Goal: Task Accomplishment & Management: Use online tool/utility

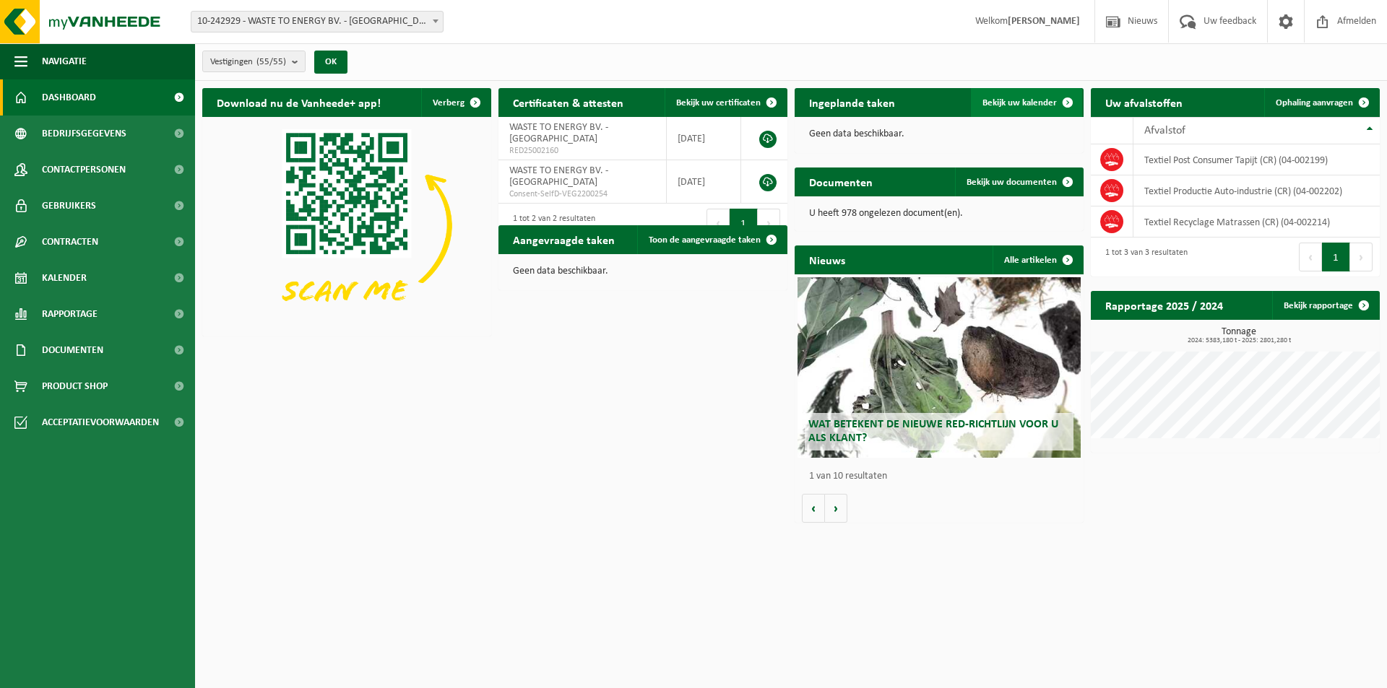
click at [993, 99] on span "Bekijk uw kalender" at bounding box center [1019, 102] width 74 height 9
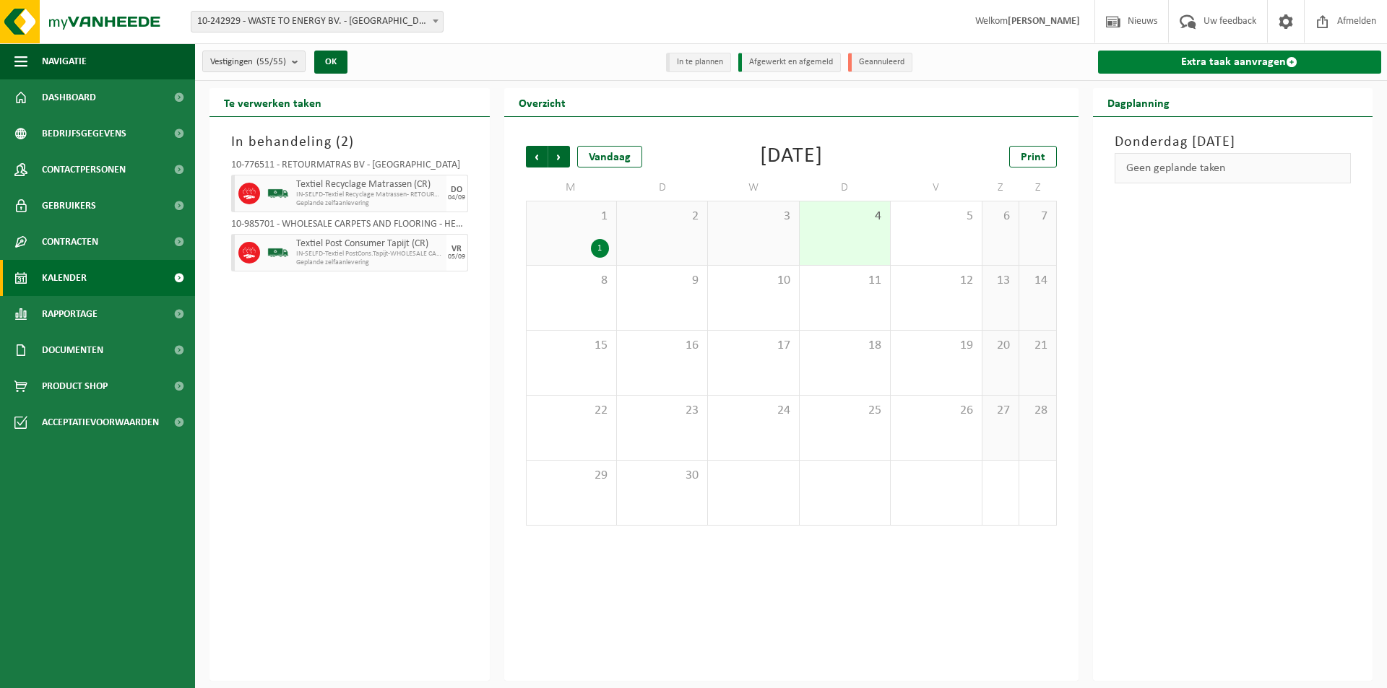
click at [1229, 60] on link "Extra taak aanvragen" at bounding box center [1240, 62] width 284 height 23
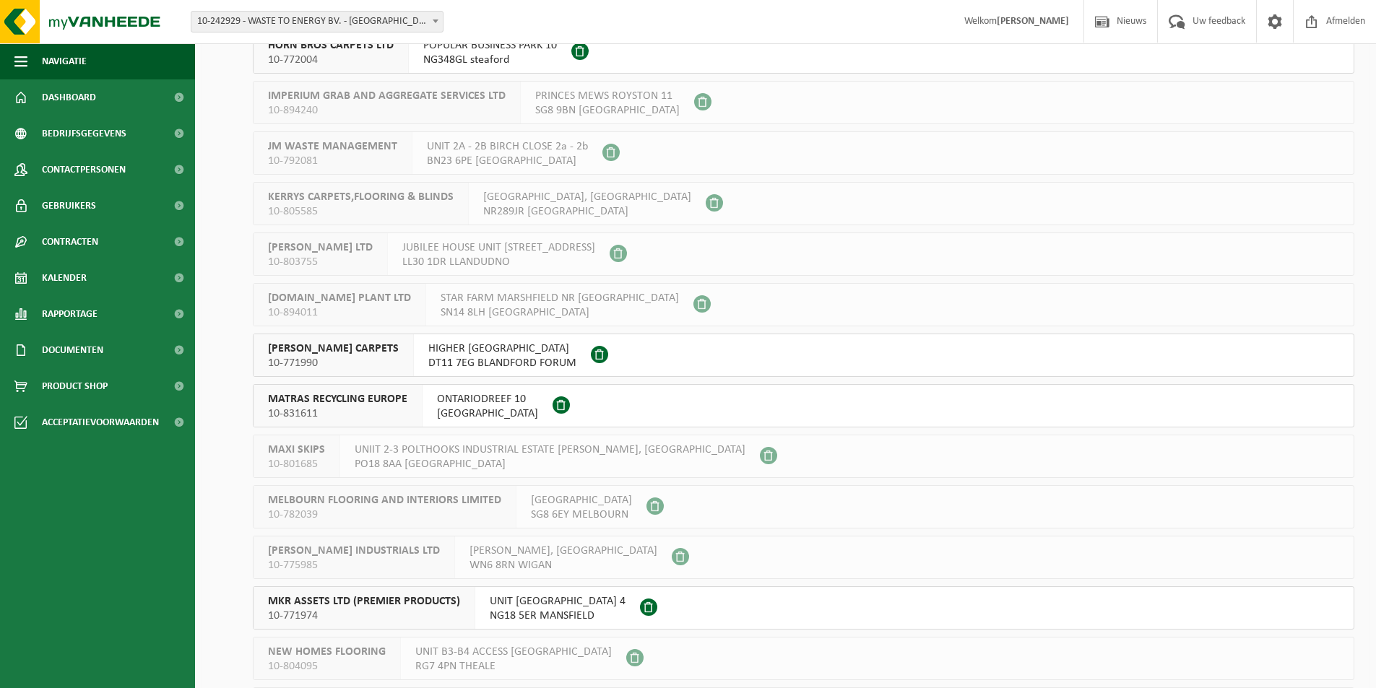
scroll to position [1806, 0]
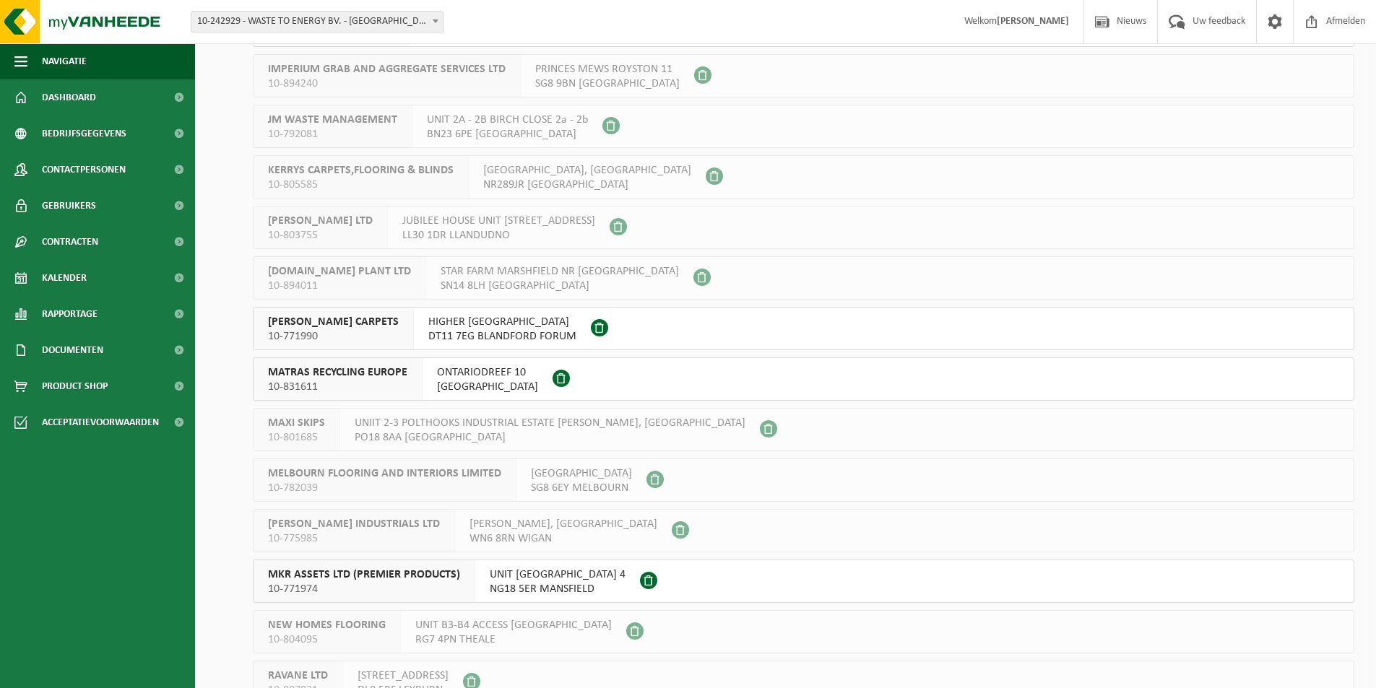
click at [368, 371] on span "MATRAS RECYCLING EUROPE" at bounding box center [337, 373] width 139 height 14
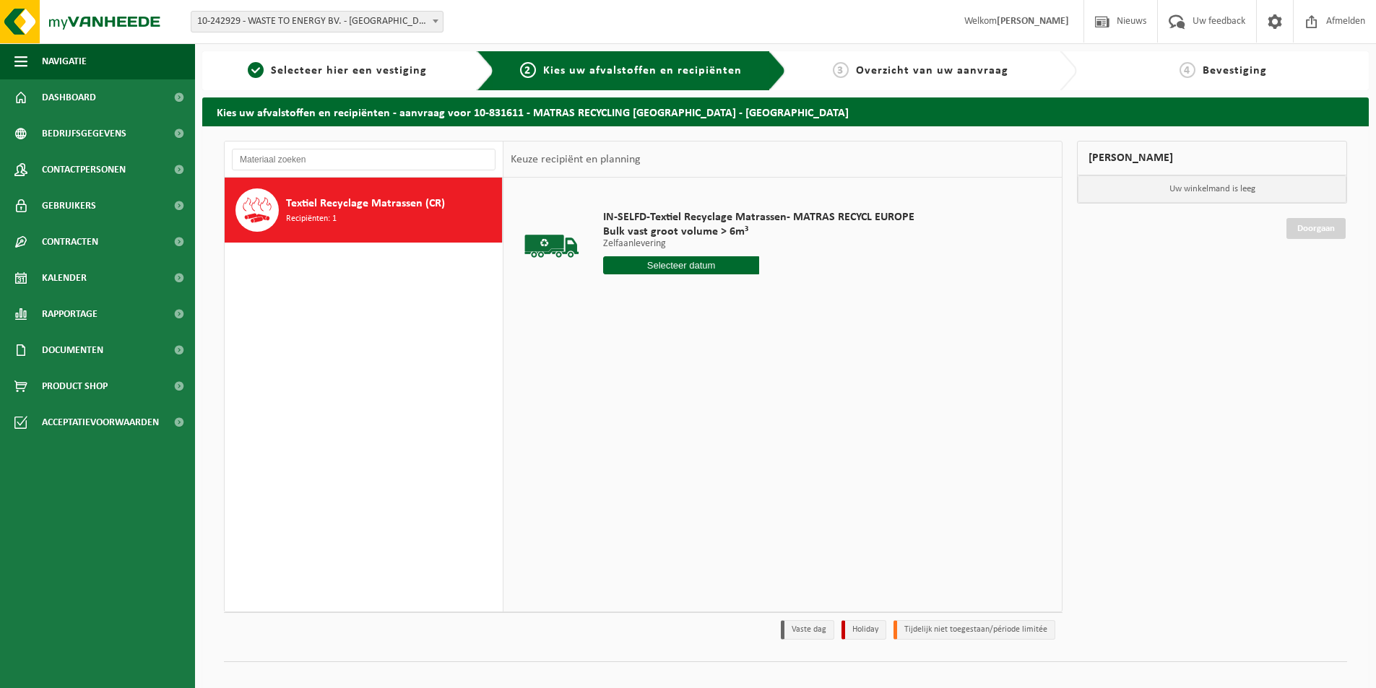
click at [693, 267] on input "text" at bounding box center [681, 265] width 156 height 18
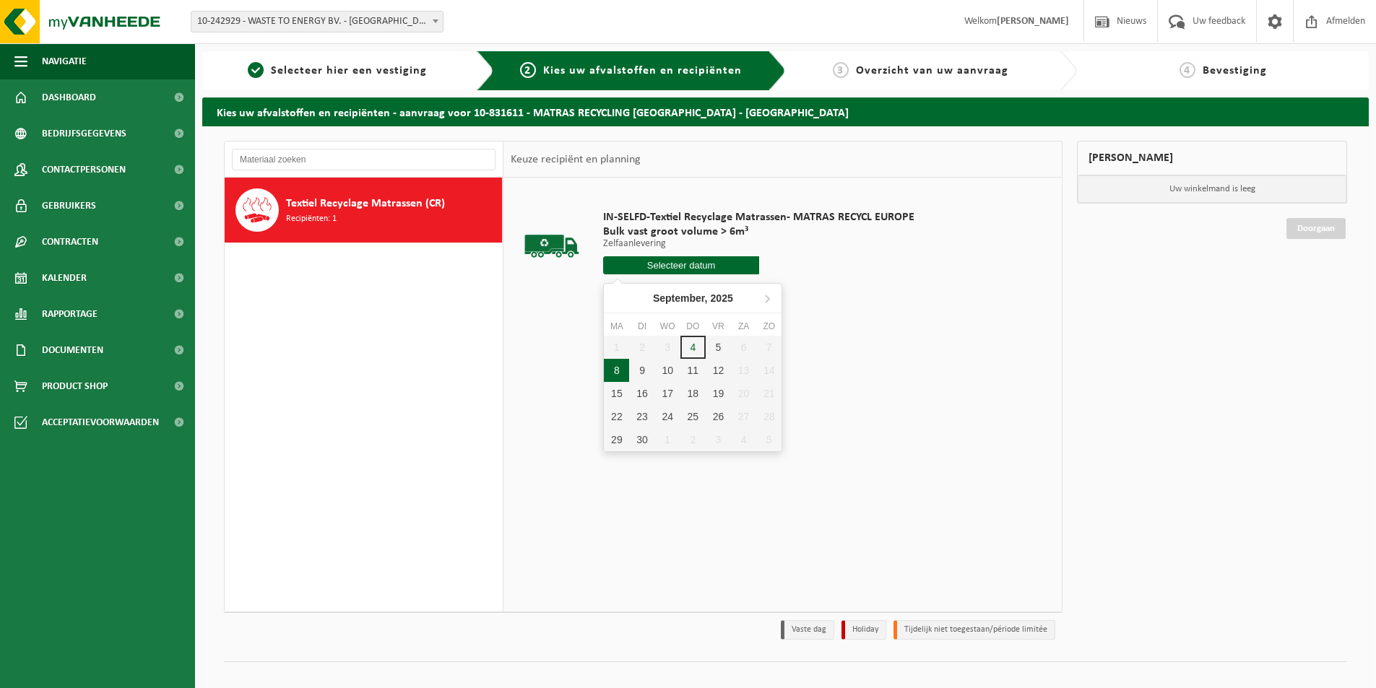
click at [623, 368] on div "8" at bounding box center [616, 370] width 25 height 23
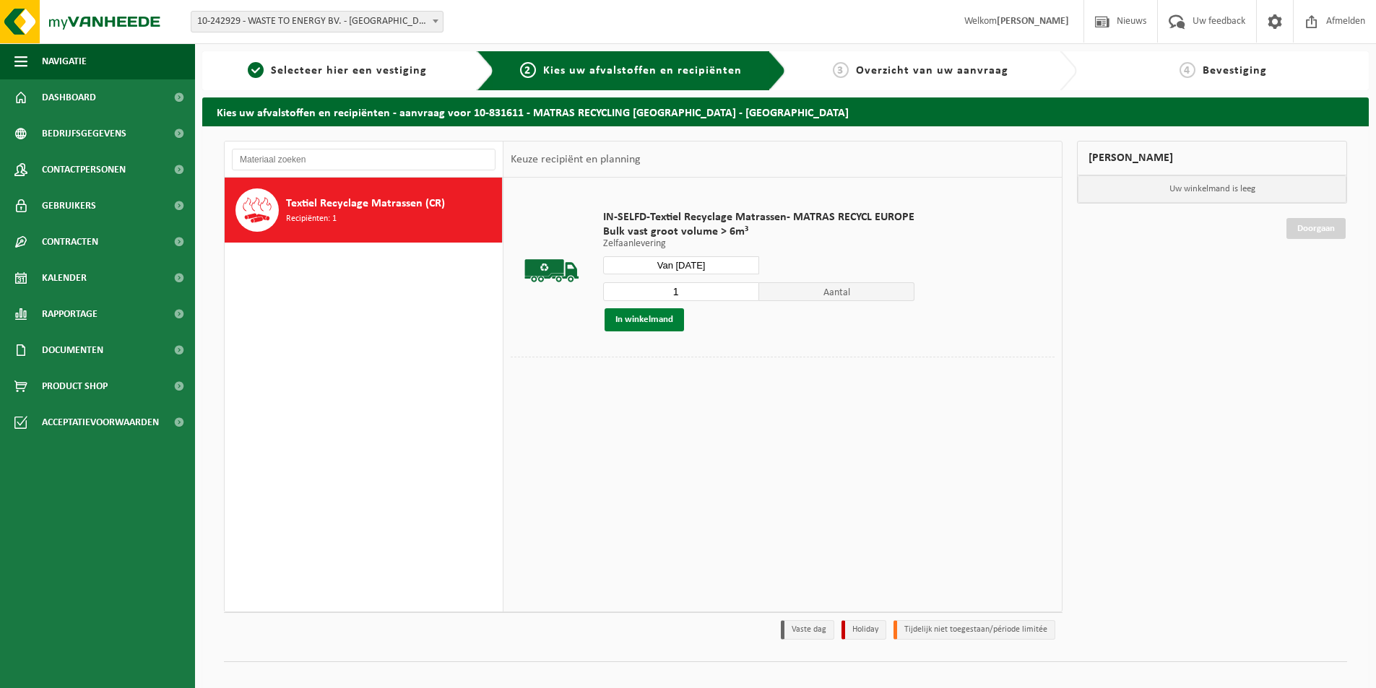
click at [641, 324] on button "In winkelmand" at bounding box center [644, 319] width 79 height 23
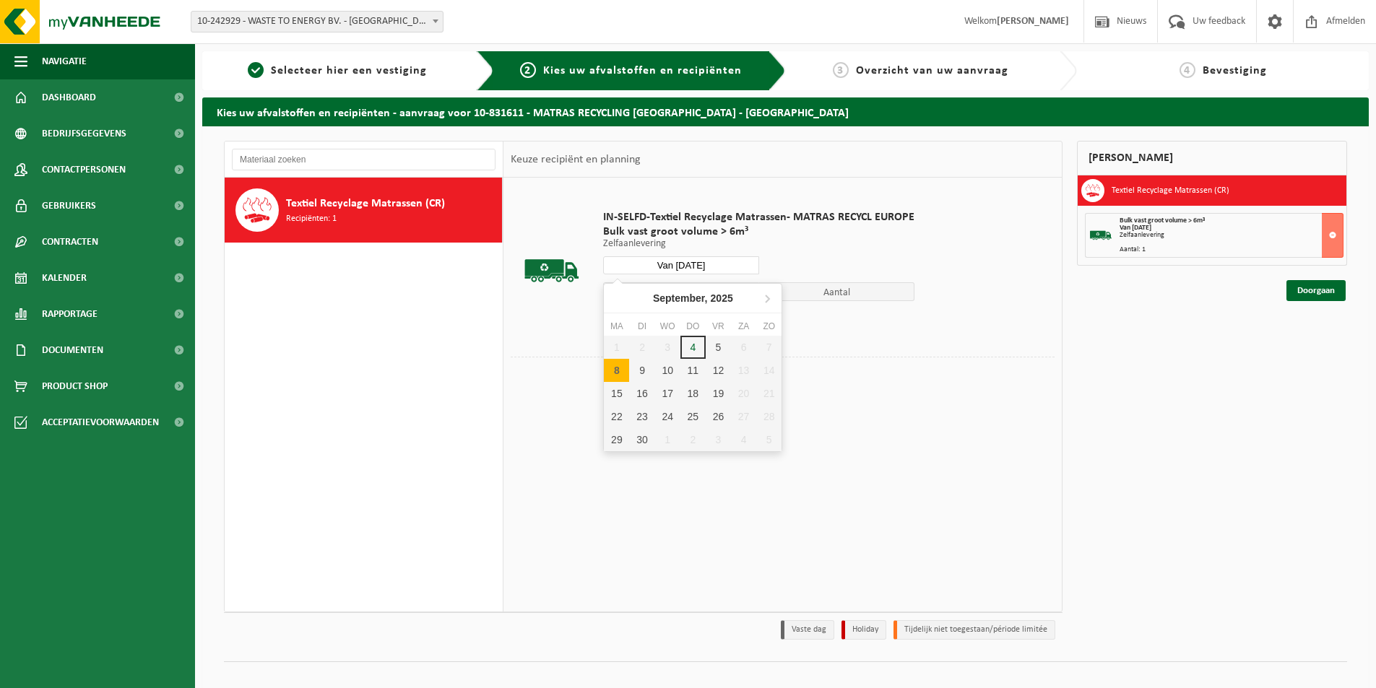
click at [680, 264] on input "Van [DATE]" at bounding box center [681, 265] width 156 height 18
click at [648, 367] on div "9" at bounding box center [641, 370] width 25 height 23
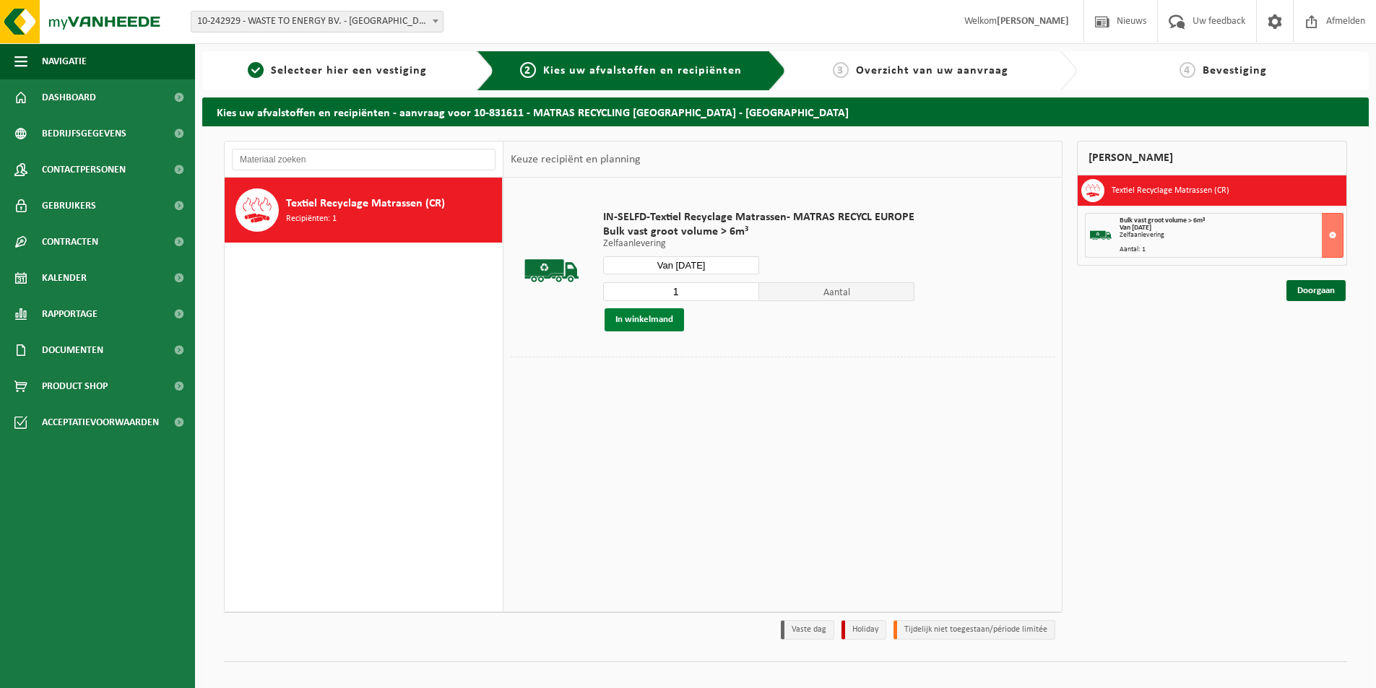
click at [659, 318] on button "In winkelmand" at bounding box center [644, 319] width 79 height 23
click at [703, 262] on input "Van [DATE]" at bounding box center [681, 265] width 156 height 18
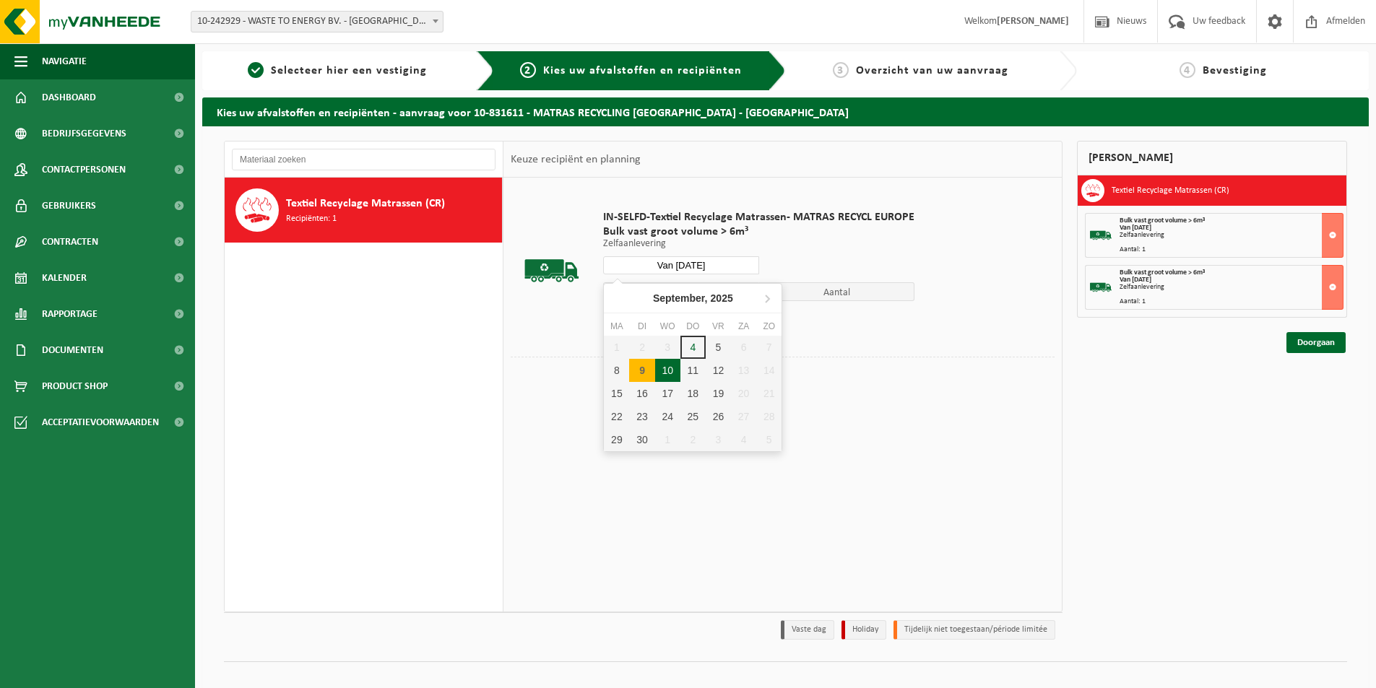
click at [673, 369] on div "10" at bounding box center [667, 370] width 25 height 23
type input "Van [DATE]"
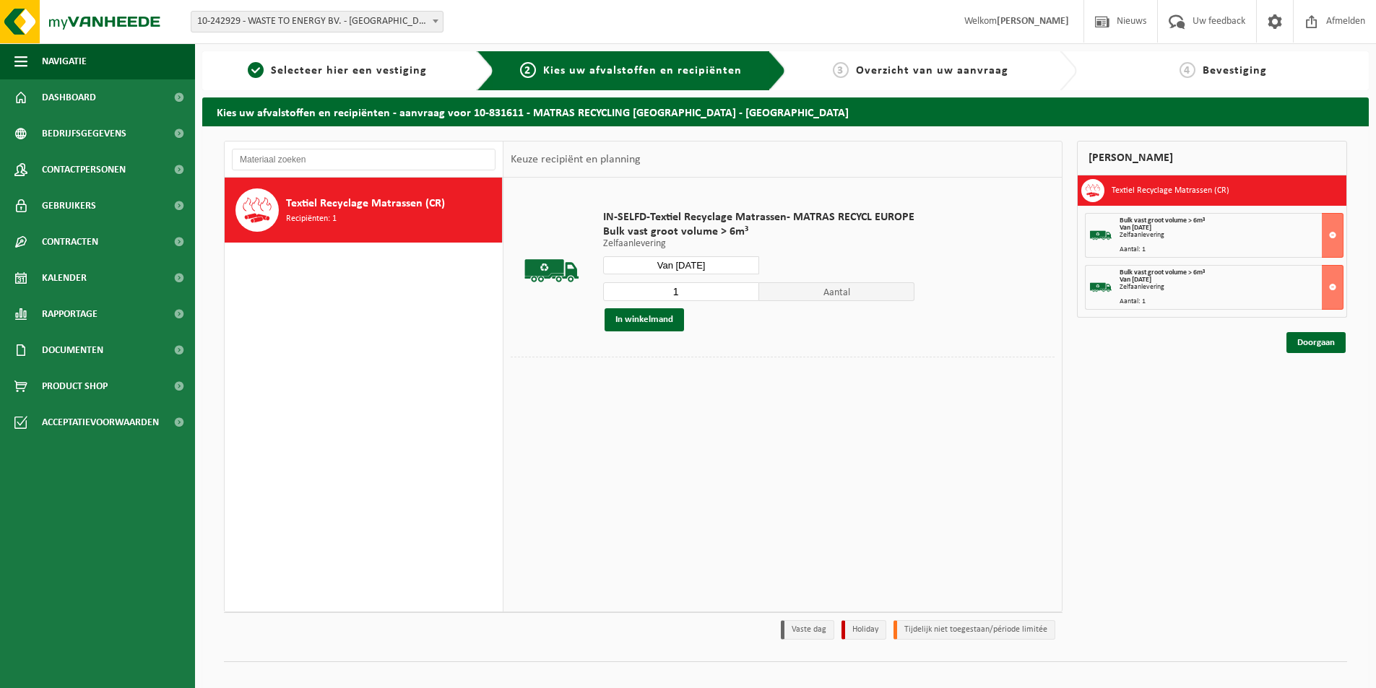
click at [688, 290] on input "1" at bounding box center [681, 291] width 156 height 19
type input "2"
click at [744, 289] on input "2" at bounding box center [681, 291] width 156 height 19
click at [663, 321] on button "In winkelmand" at bounding box center [644, 319] width 79 height 23
click at [709, 263] on input "Van [DATE]" at bounding box center [681, 265] width 156 height 18
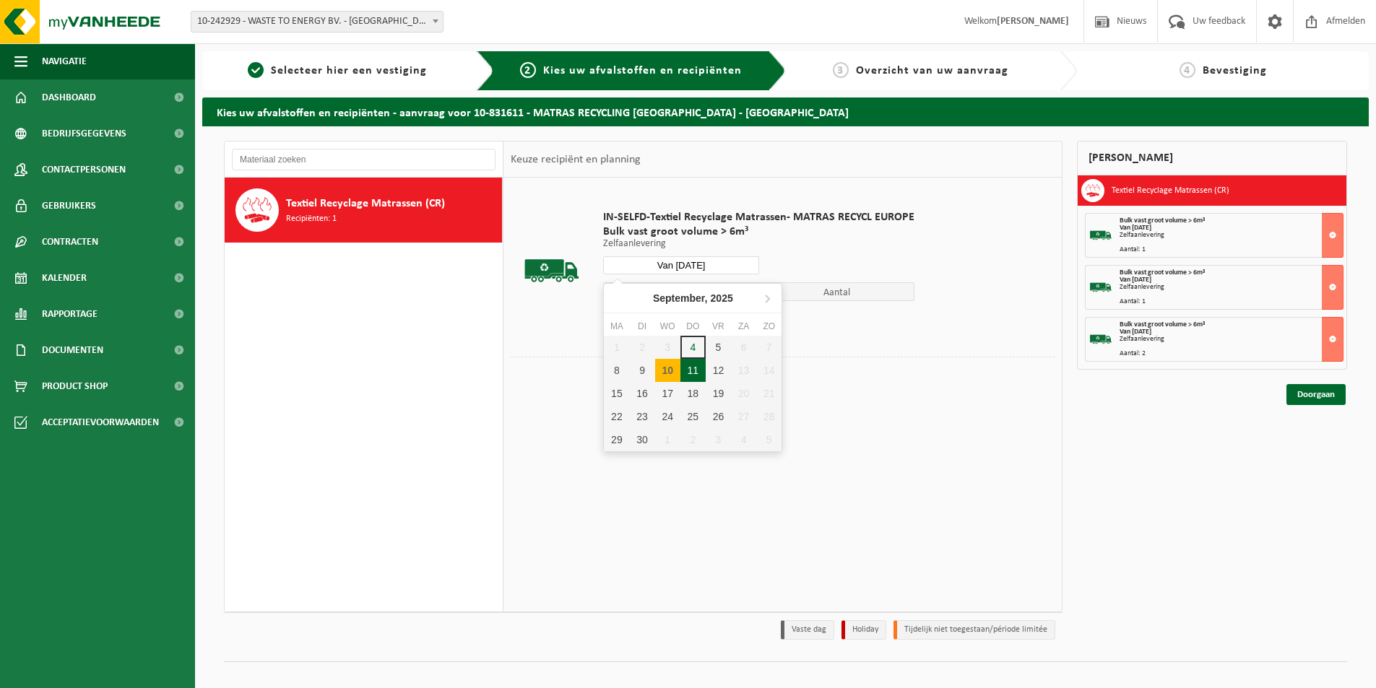
click at [703, 368] on div "11" at bounding box center [692, 370] width 25 height 23
type input "Van [DATE]"
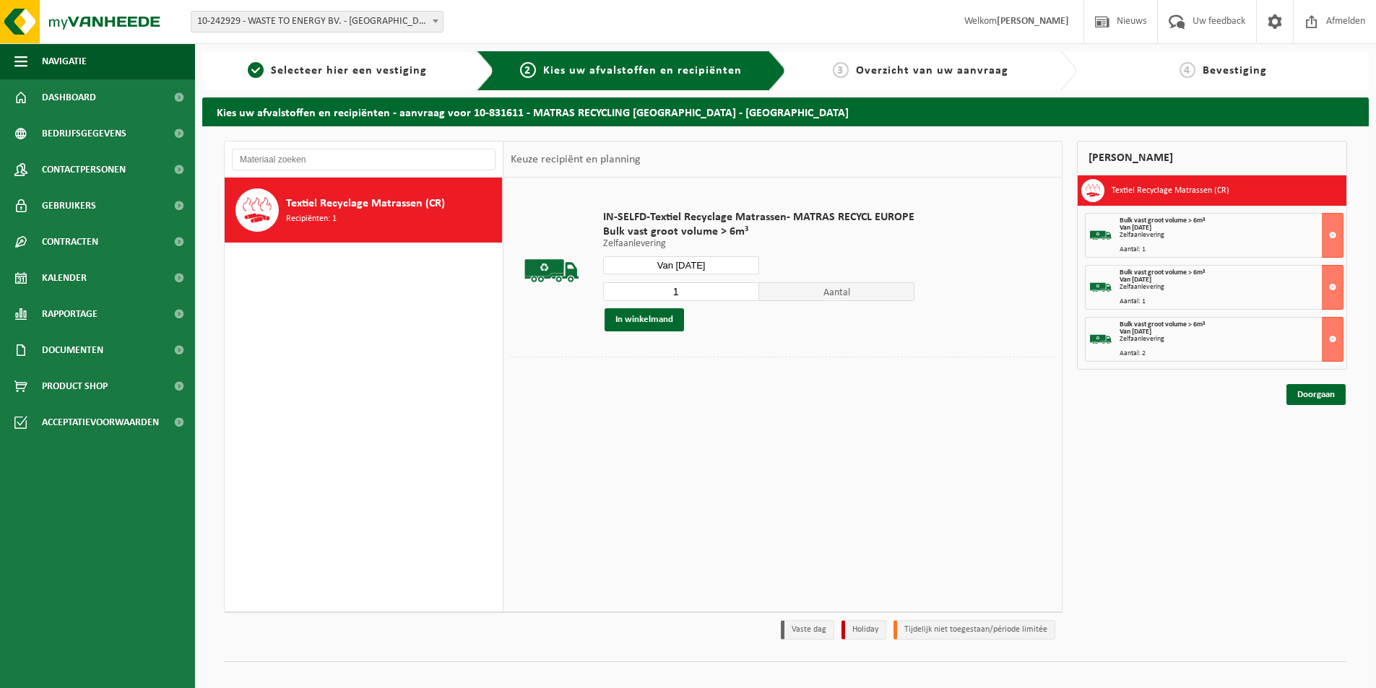
type input "1"
click at [748, 295] on input "1" at bounding box center [681, 291] width 156 height 19
click at [644, 319] on button "In winkelmand" at bounding box center [644, 319] width 79 height 23
click at [709, 267] on input "Van [DATE]" at bounding box center [681, 265] width 156 height 18
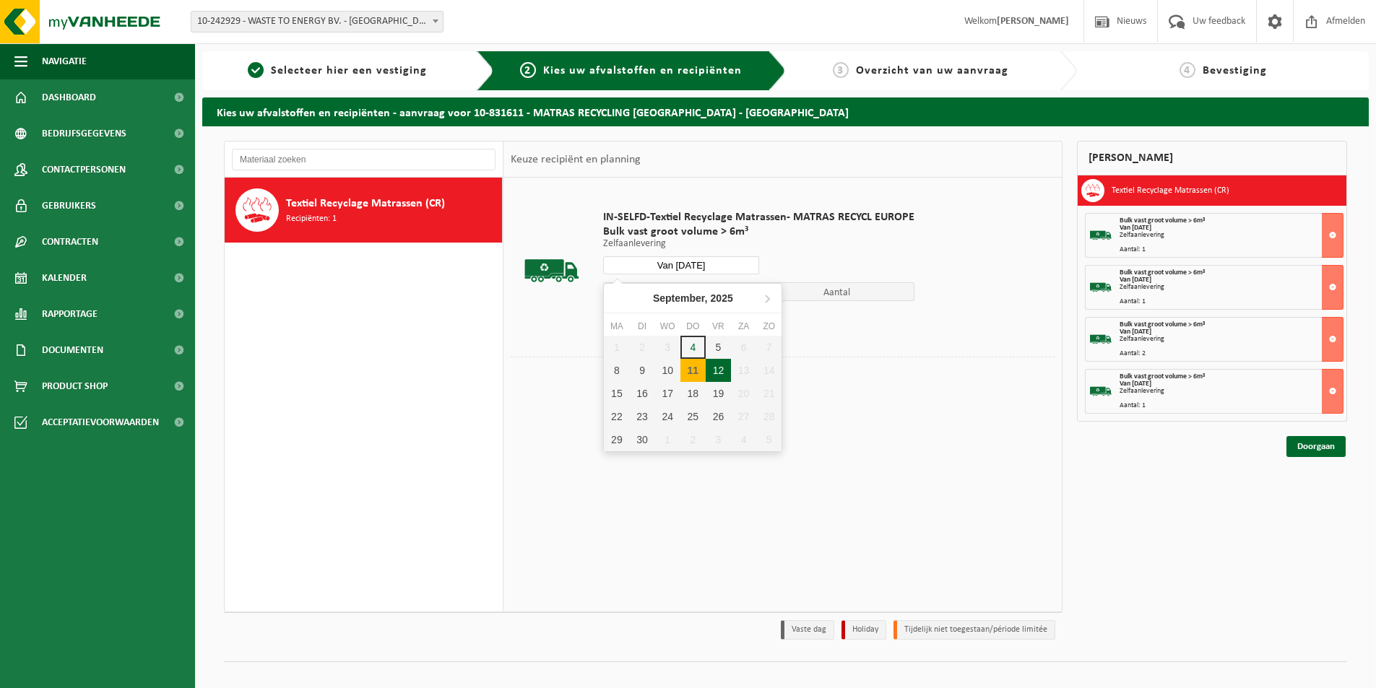
click at [722, 364] on div "12" at bounding box center [718, 370] width 25 height 23
type input "Van [DATE]"
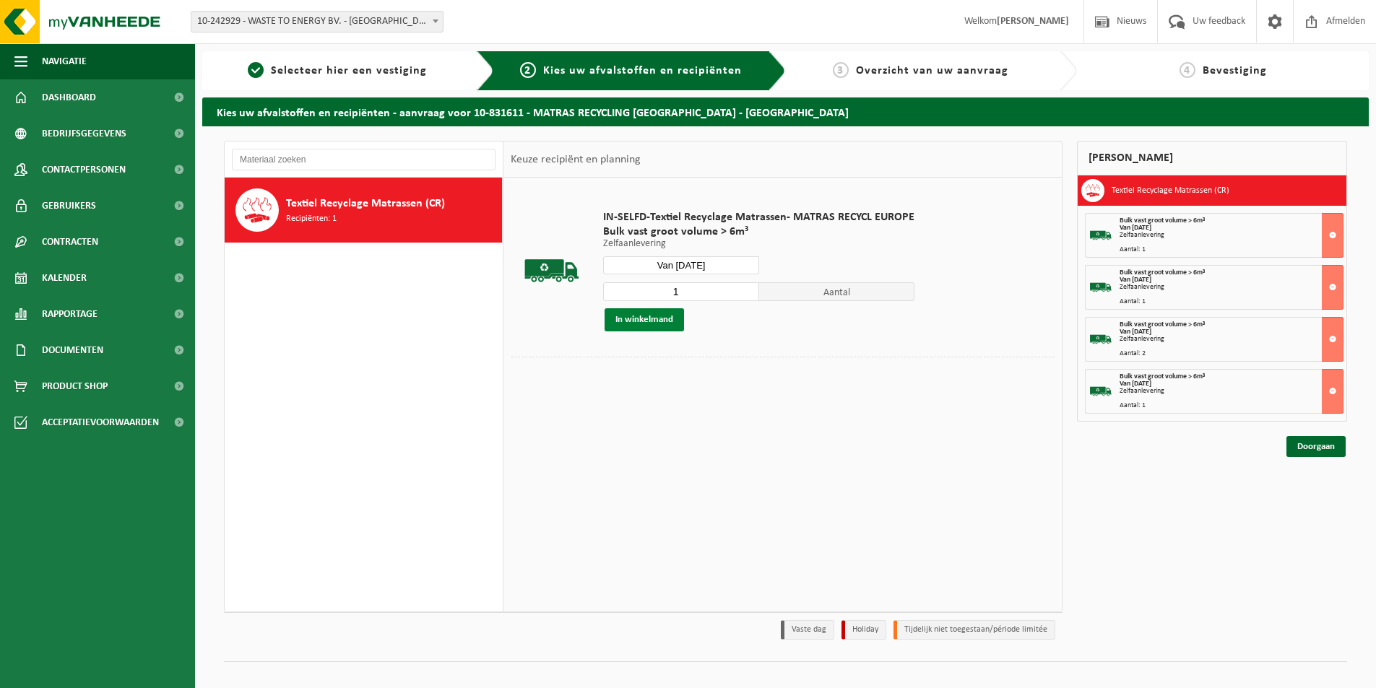
click at [658, 319] on button "In winkelmand" at bounding box center [644, 319] width 79 height 23
click at [1318, 498] on link "Doorgaan" at bounding box center [1316, 498] width 59 height 21
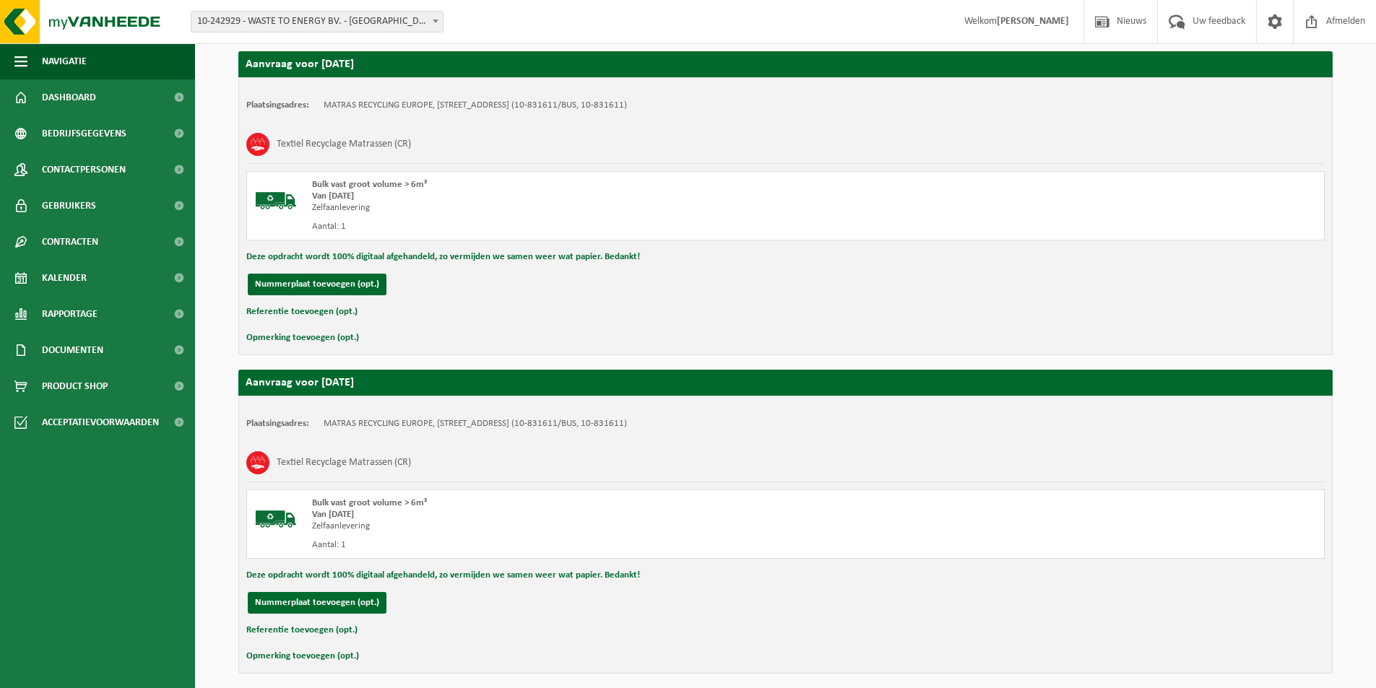
scroll to position [1204, 0]
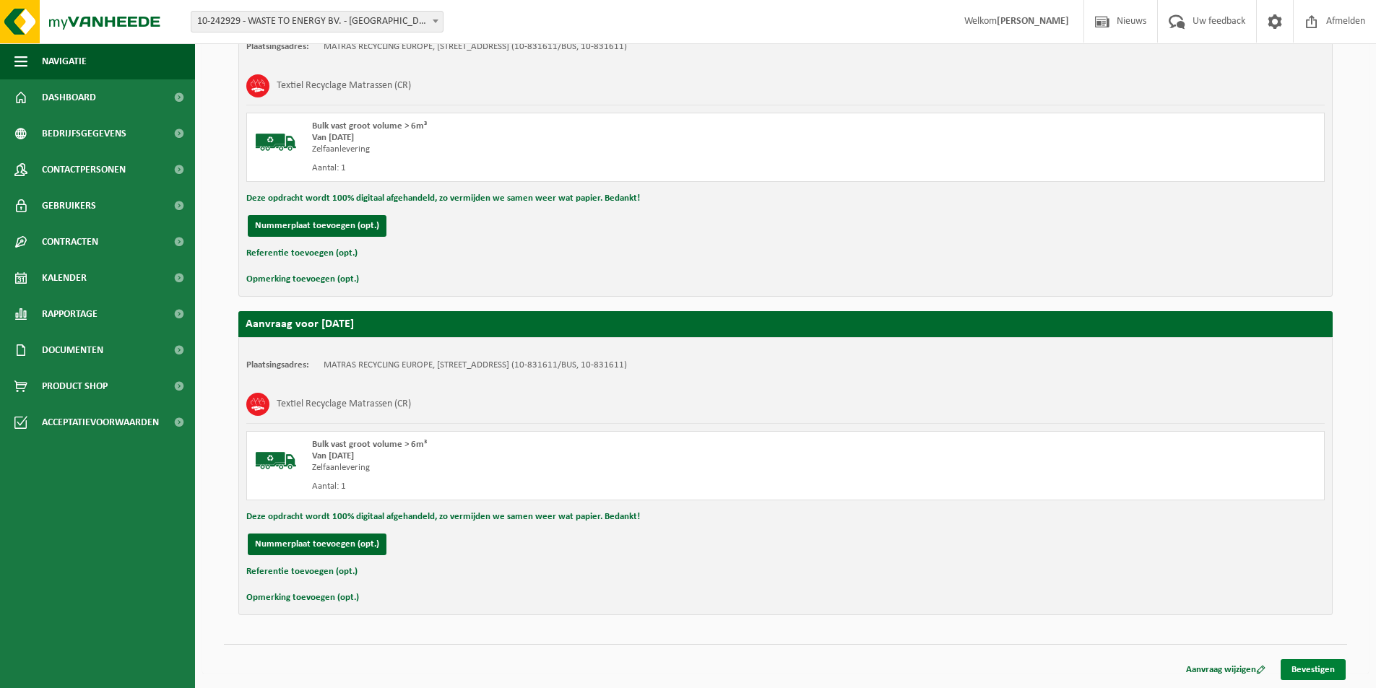
click at [1311, 673] on link "Bevestigen" at bounding box center [1313, 670] width 65 height 21
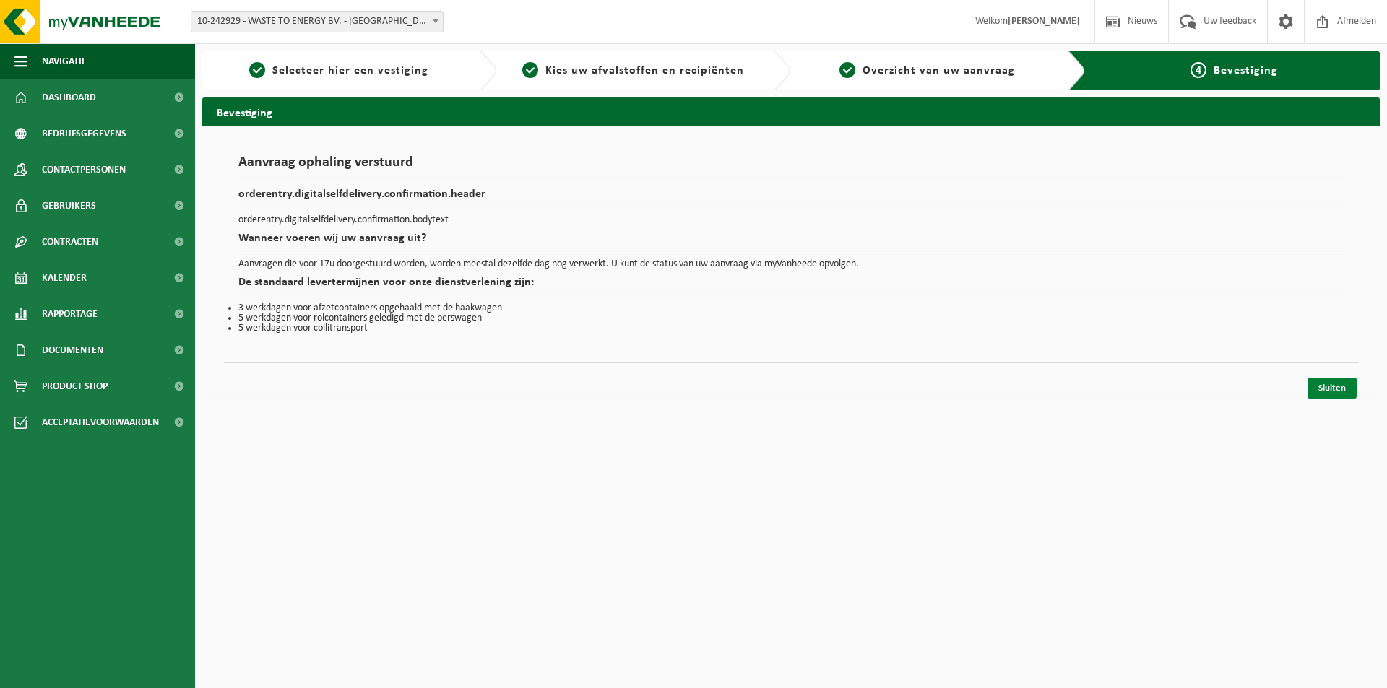
click at [1316, 390] on link "Sluiten" at bounding box center [1332, 388] width 49 height 21
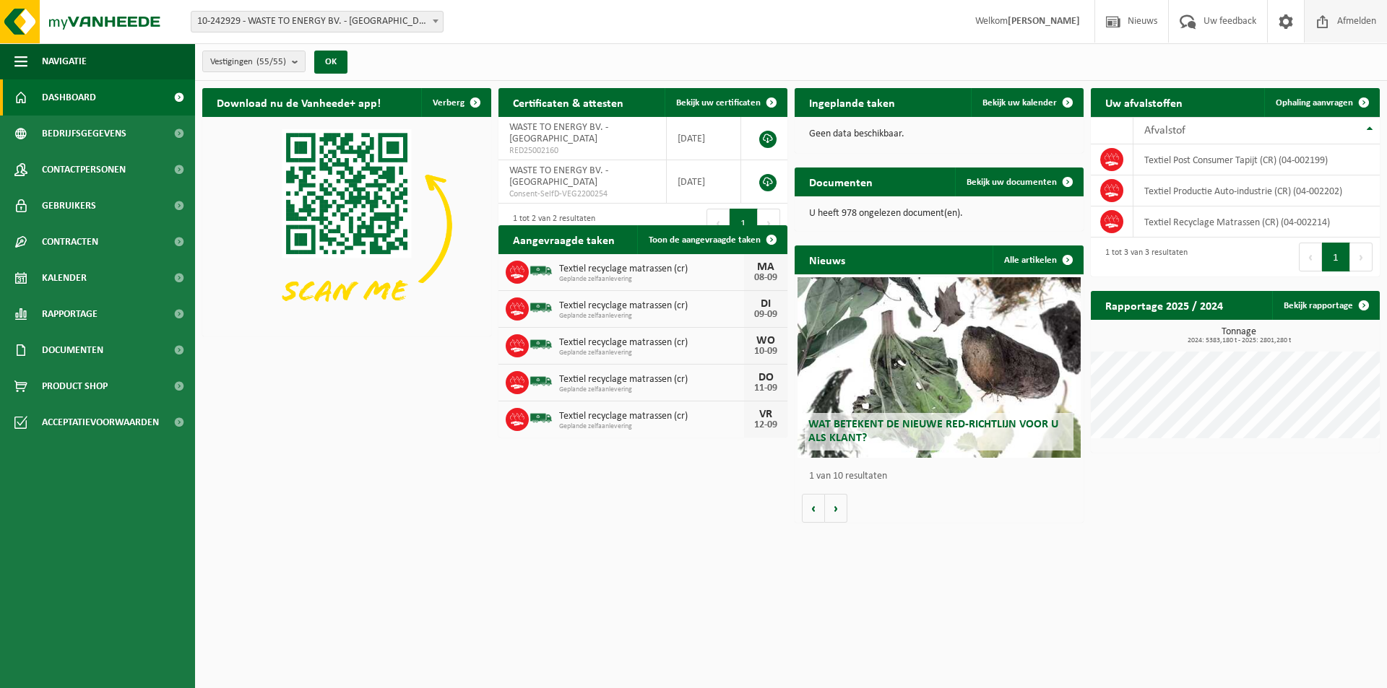
click at [1348, 13] on span "Afmelden" at bounding box center [1357, 21] width 46 height 43
